Goal: Find specific page/section: Find specific page/section

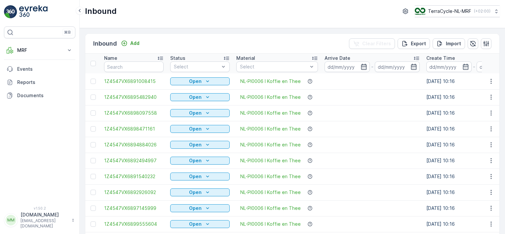
click at [68, 47] on icon at bounding box center [69, 50] width 7 height 7
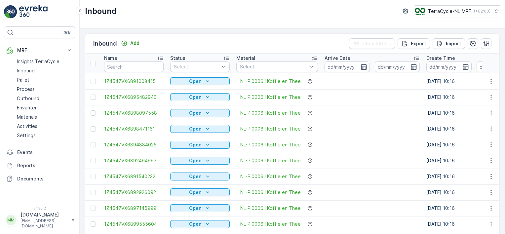
click at [34, 70] on p "Inbound" at bounding box center [26, 70] width 18 height 7
click at [361, 68] on icon "button" at bounding box center [364, 66] width 7 height 7
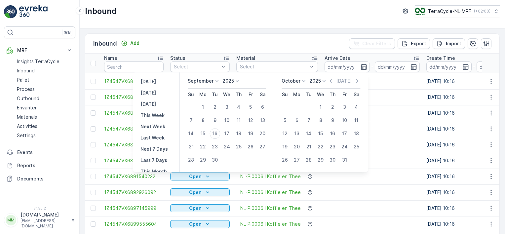
click at [204, 107] on div "1" at bounding box center [203, 107] width 11 height 11
type input "[DATE]"
click at [215, 133] on div "16" at bounding box center [215, 133] width 11 height 11
type input "[DATE]"
click at [199, 104] on div "1" at bounding box center [203, 107] width 11 height 11
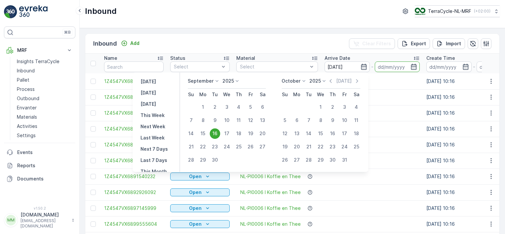
type input "[DATE]"
click at [215, 132] on div "16" at bounding box center [215, 133] width 11 height 11
type input "[DATE]"
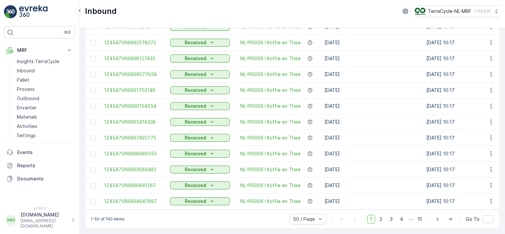
scroll to position [660, 0]
click at [22, 89] on p "Process" at bounding box center [26, 89] width 18 height 7
